Goal: Check status: Check status

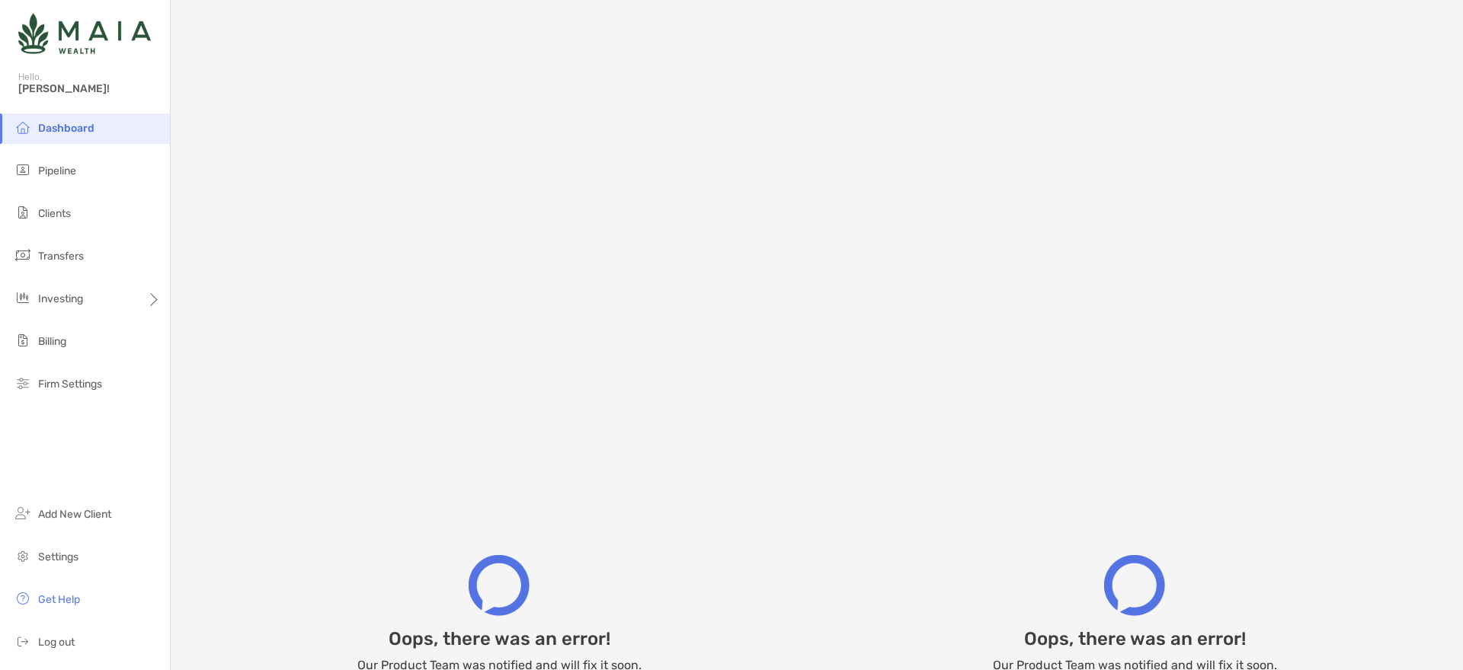
scroll to position [96, 0]
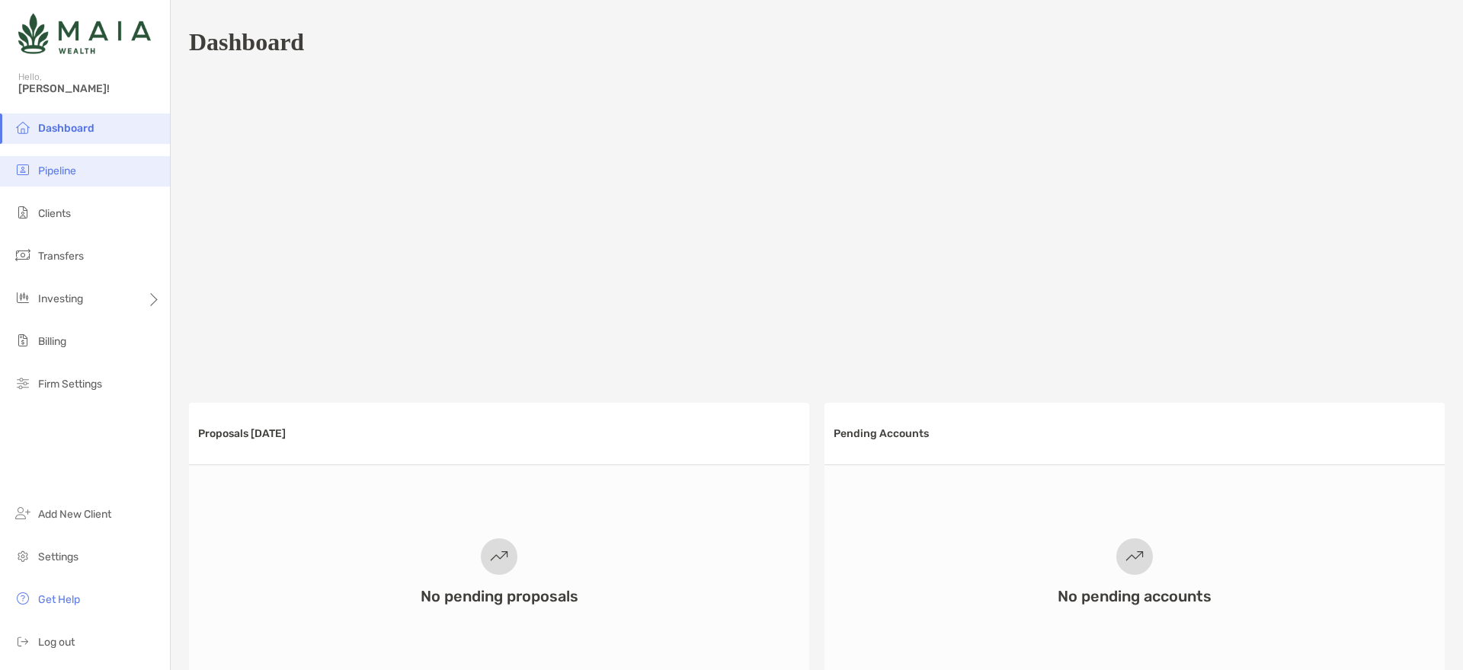
click at [57, 162] on li "Pipeline" at bounding box center [85, 171] width 170 height 30
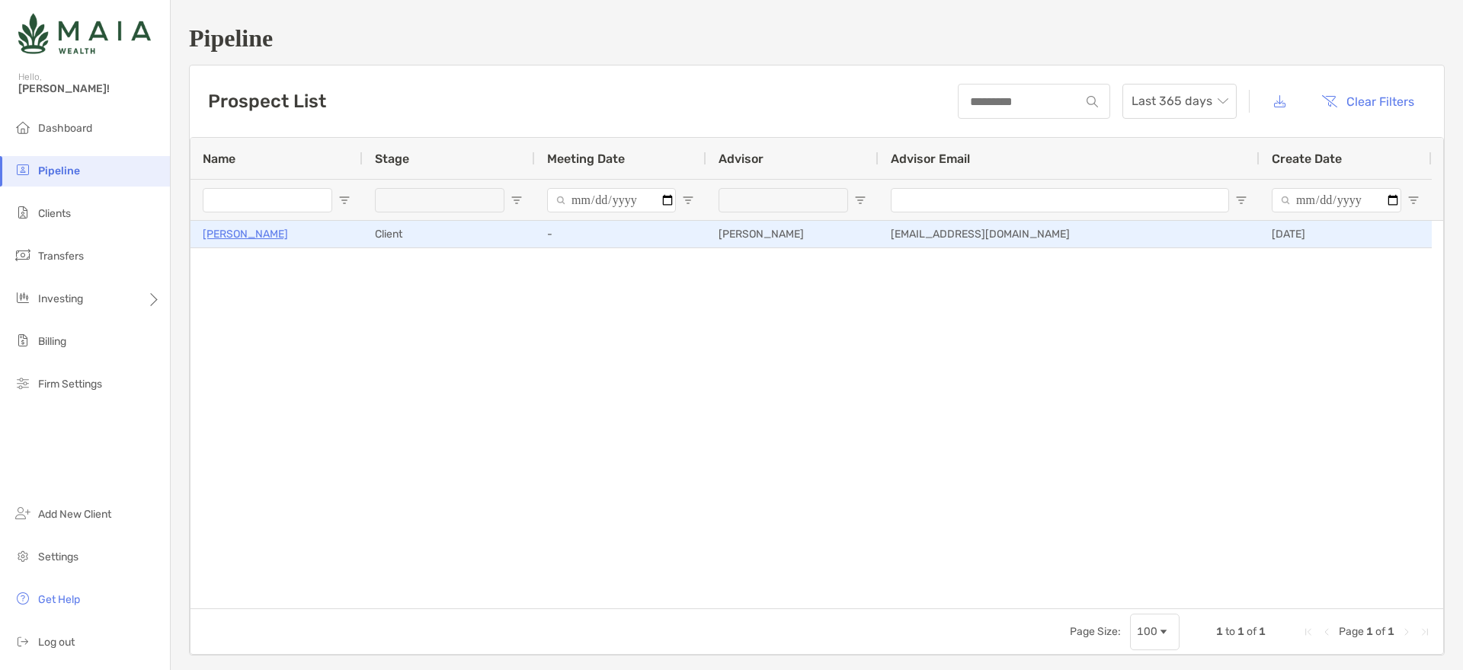
click at [239, 232] on p "[PERSON_NAME]" at bounding box center [245, 234] width 85 height 19
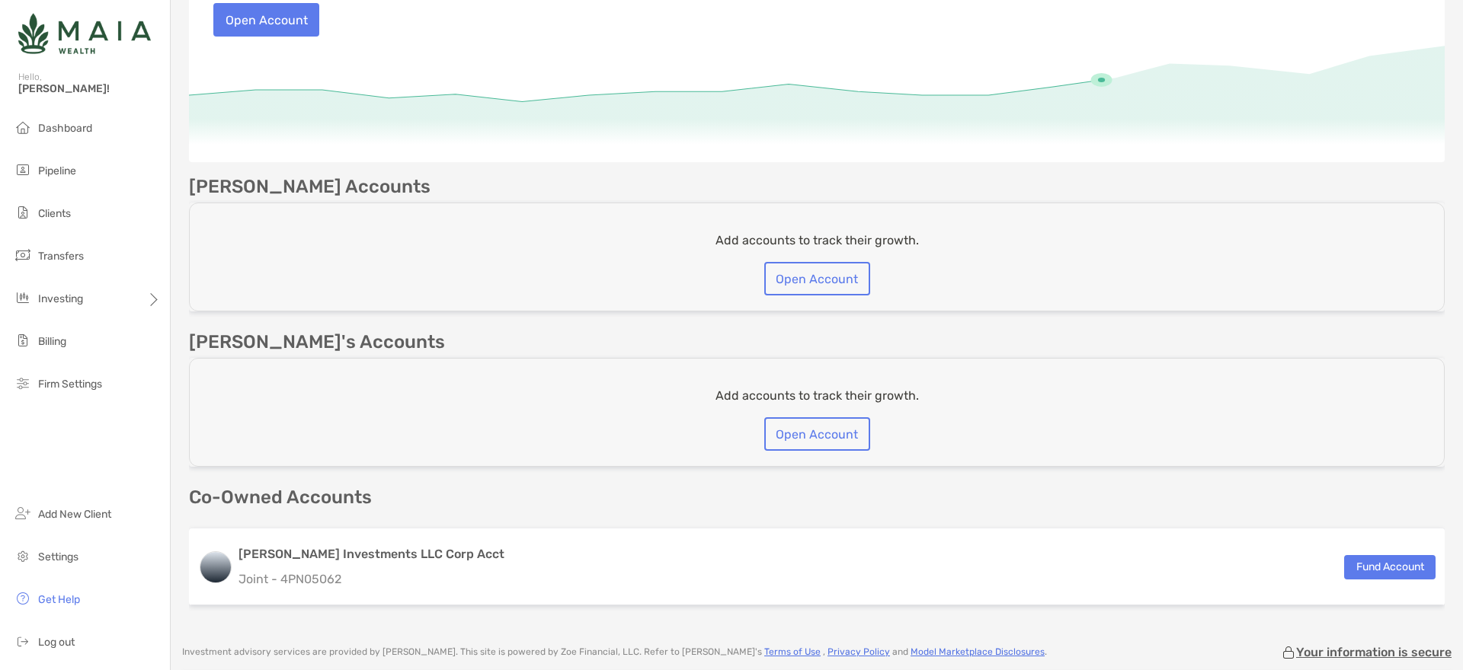
scroll to position [360, 0]
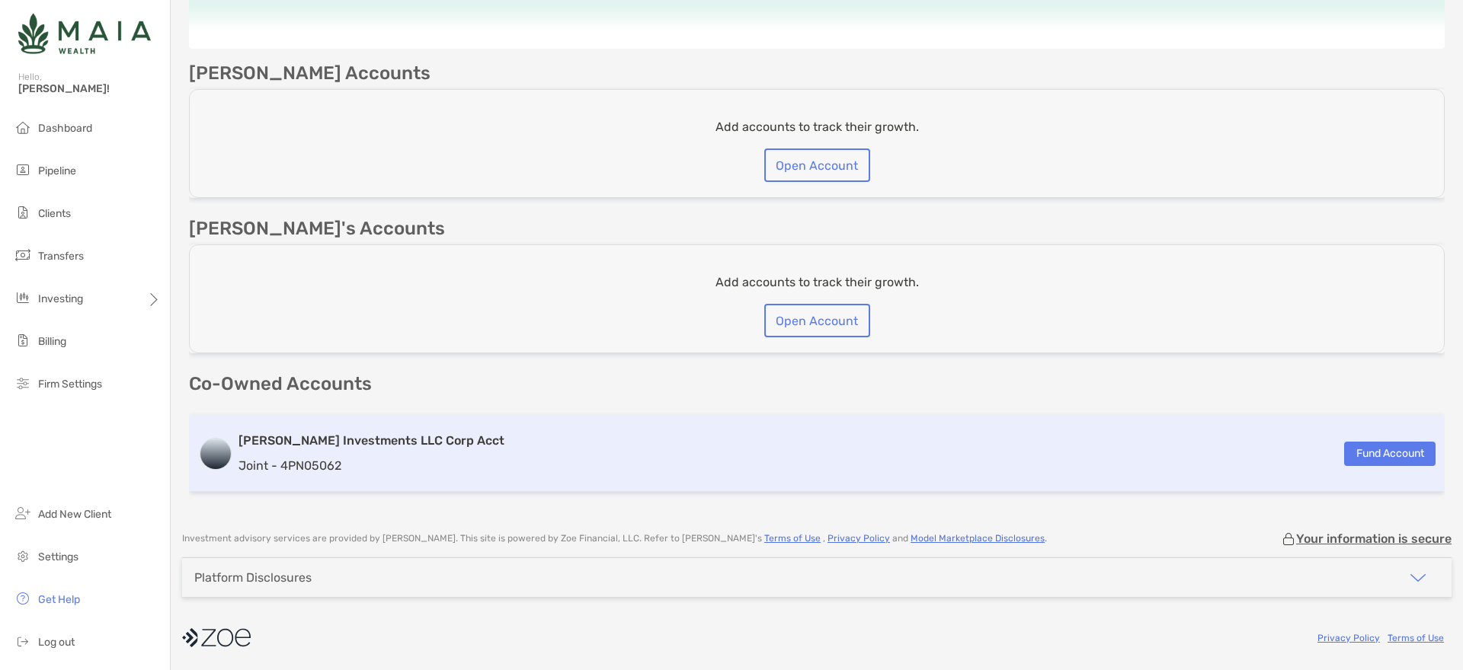
click at [261, 440] on h3 "[PERSON_NAME] Investments LLC Corp Acct" at bounding box center [371, 441] width 266 height 18
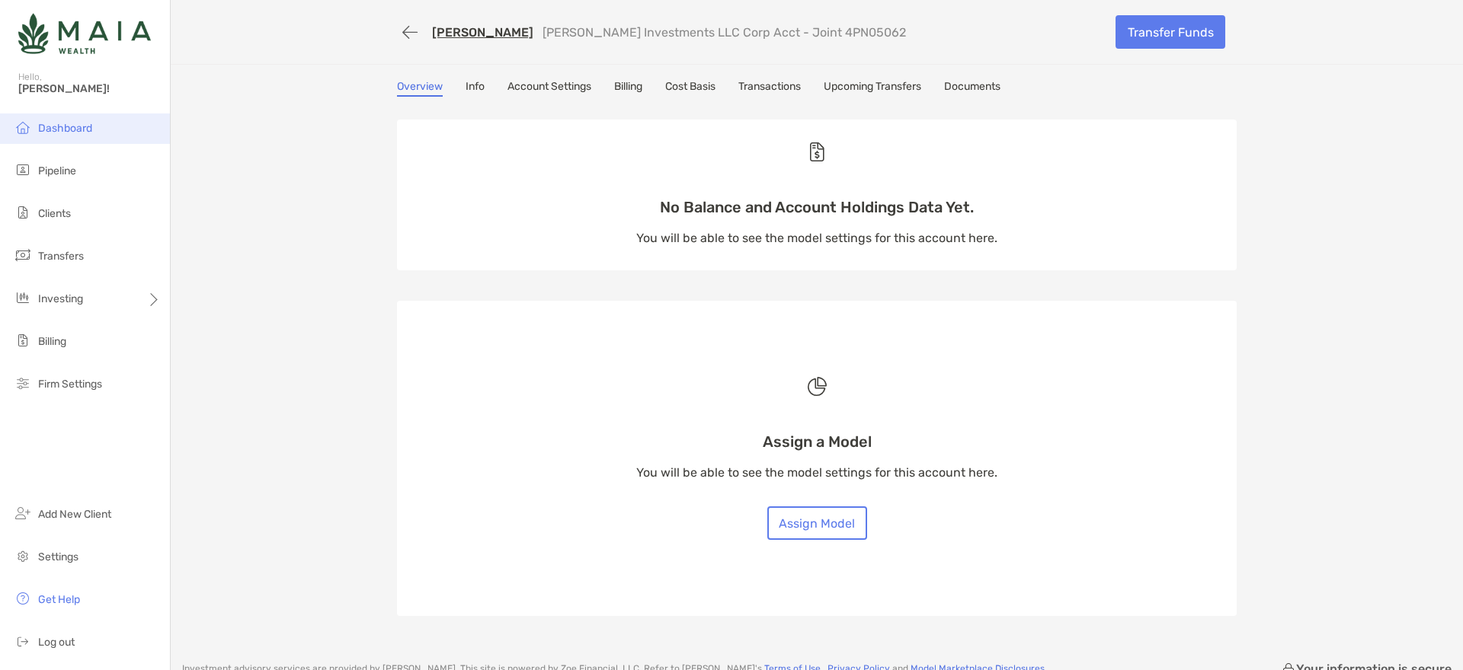
click at [78, 136] on li "Dashboard" at bounding box center [85, 129] width 170 height 30
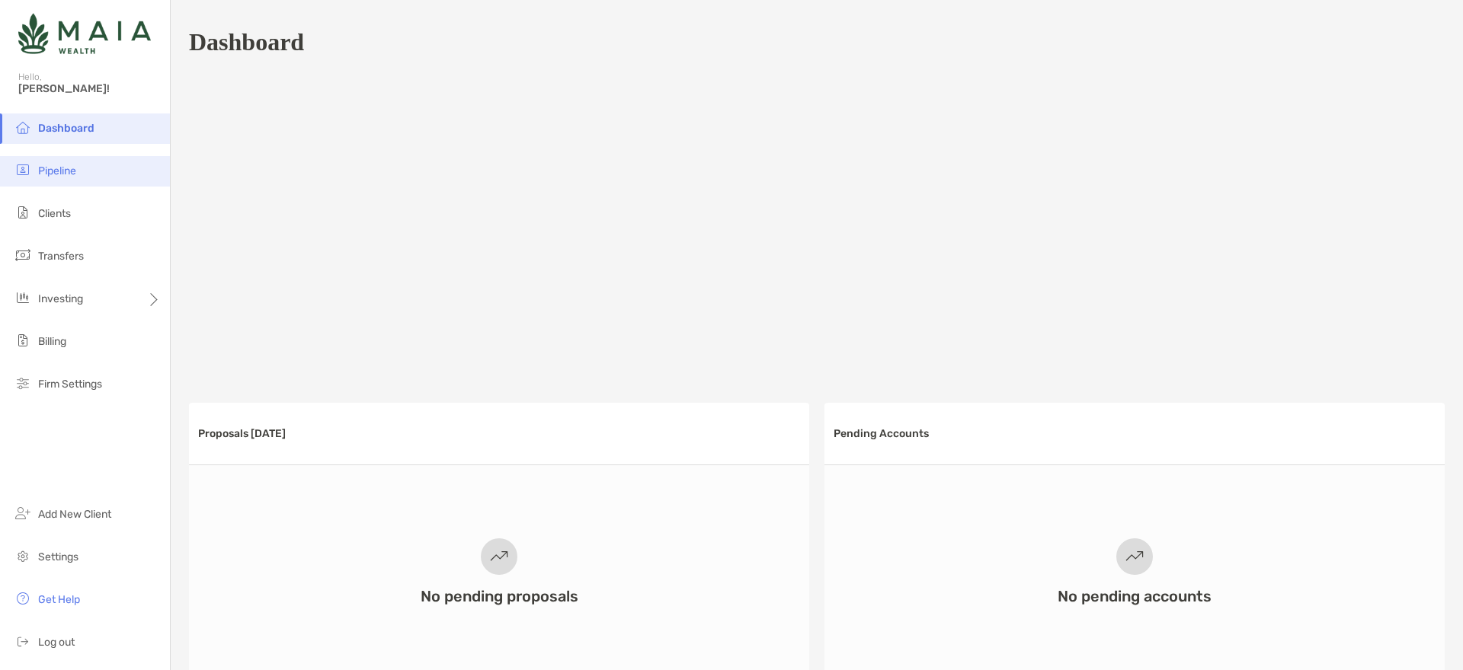
click at [55, 178] on li "Pipeline" at bounding box center [85, 171] width 170 height 30
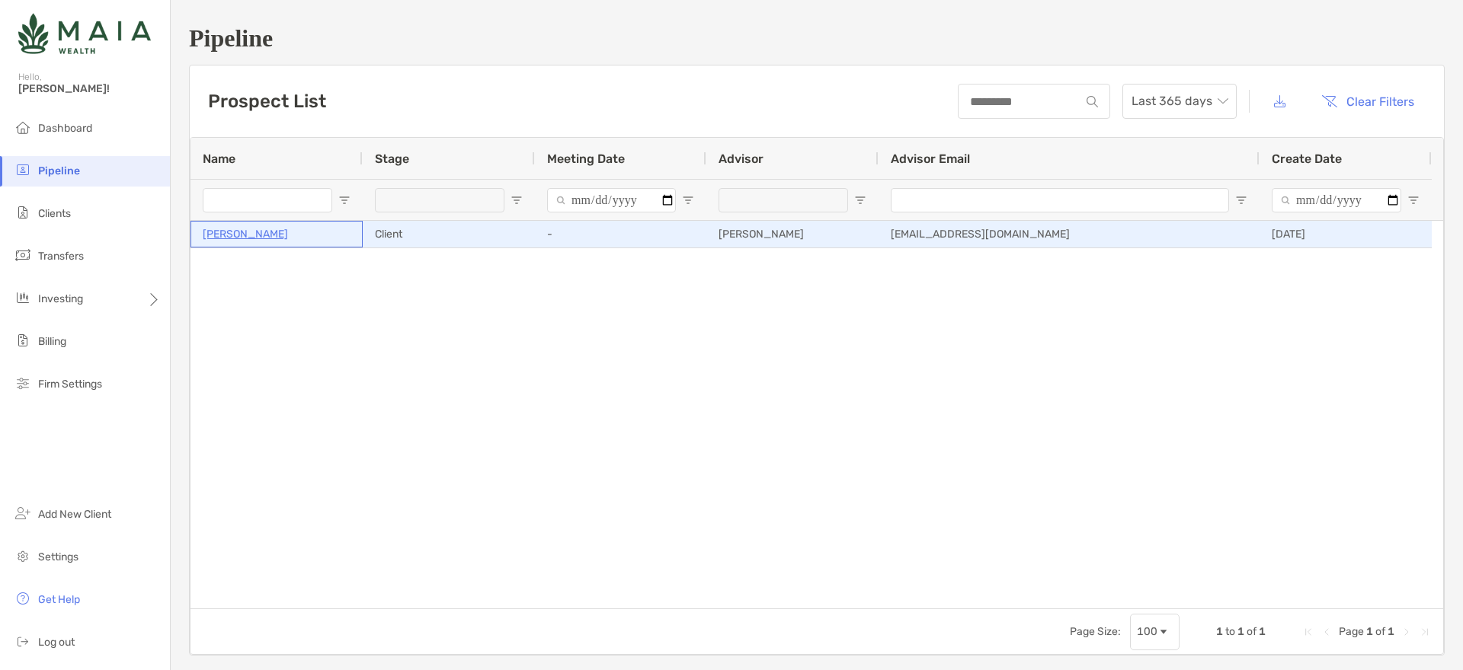
click at [221, 229] on p "[PERSON_NAME]" at bounding box center [245, 234] width 85 height 19
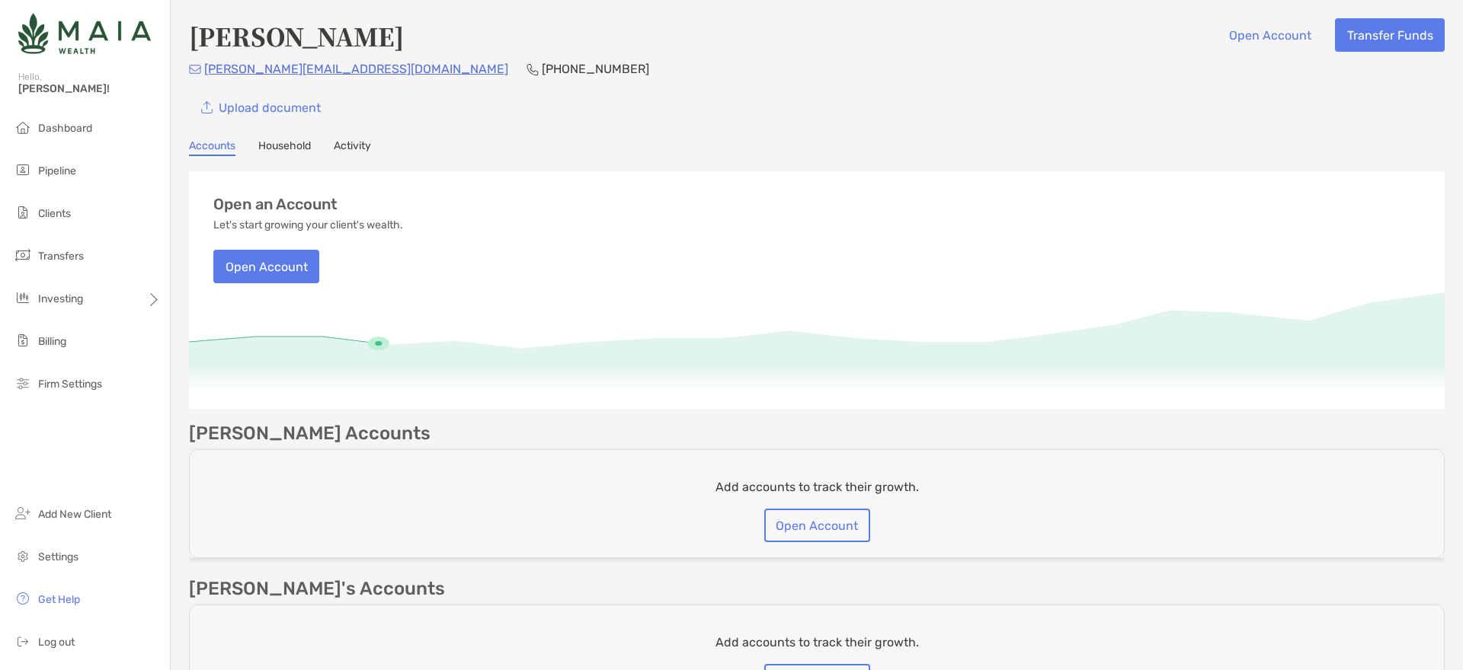
click at [360, 148] on link "Activity" at bounding box center [352, 147] width 37 height 17
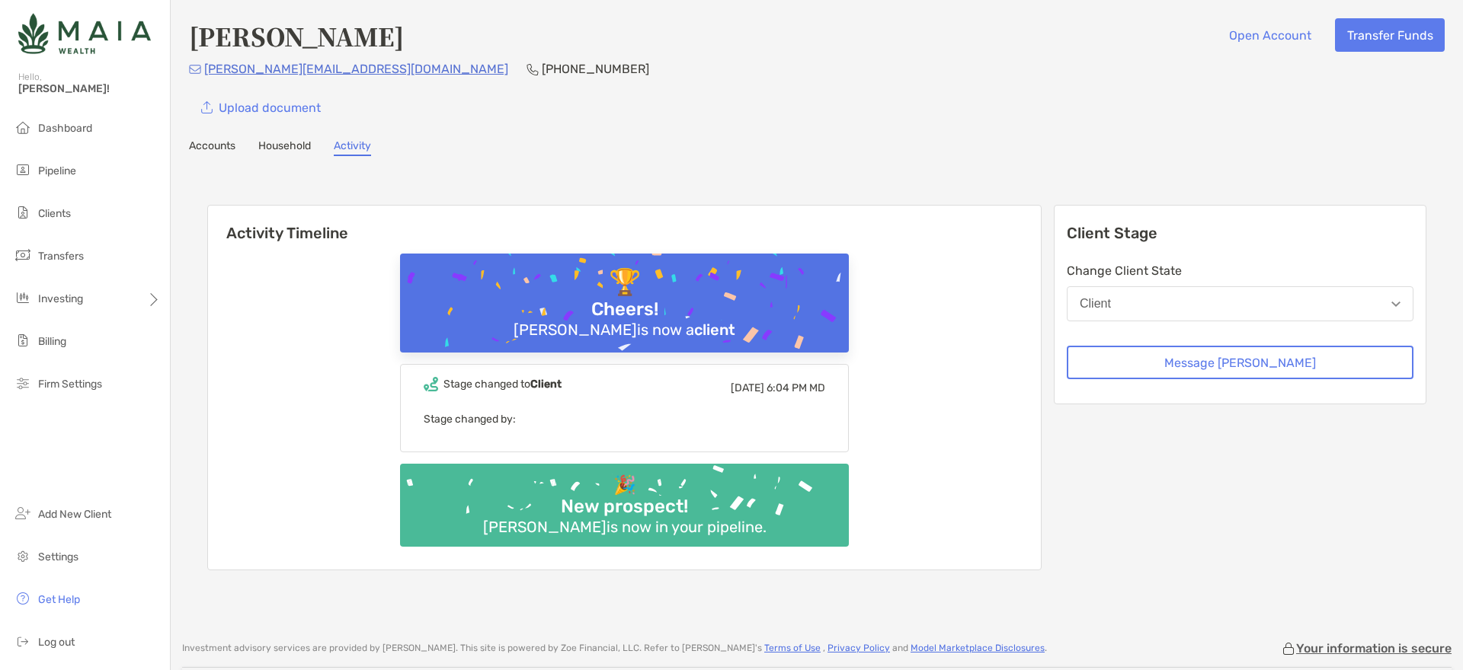
click at [629, 311] on div "Cheers!" at bounding box center [624, 310] width 79 height 22
click at [306, 315] on div "🏆 Cheers! Keith Nuber is now a client Stage changed to Client Wed, Sep 24 6:04 …" at bounding box center [624, 406] width 833 height 328
